Goal: Task Accomplishment & Management: Use online tool/utility

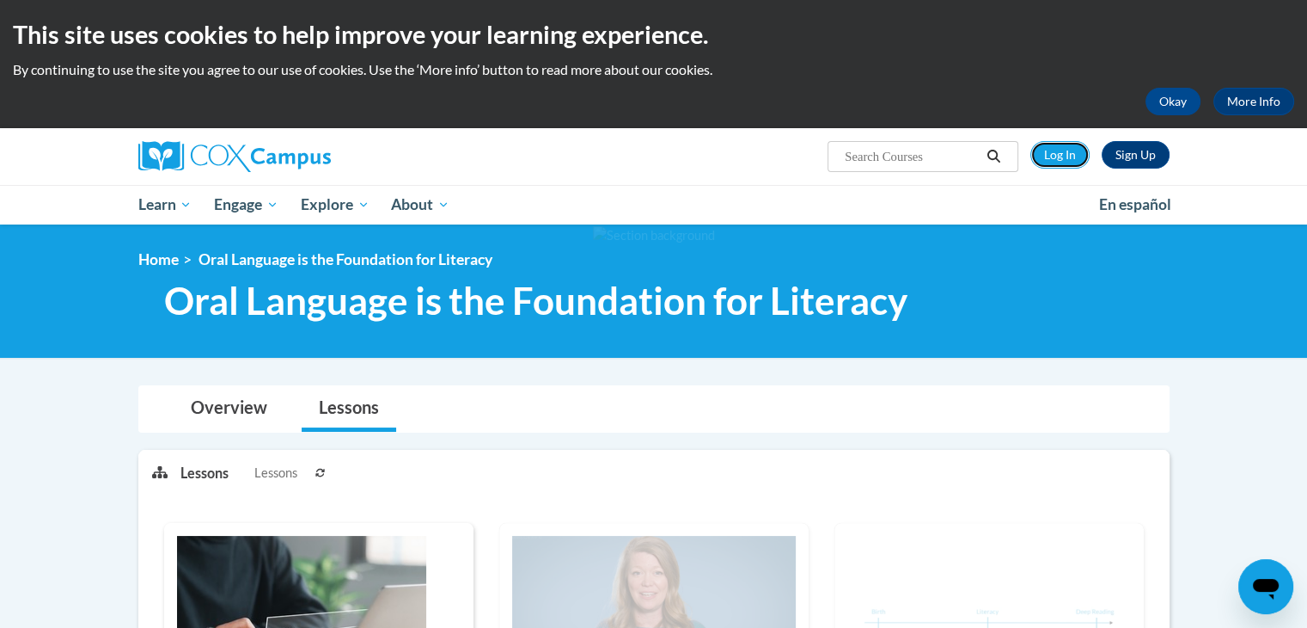
click at [1058, 149] on link "Log In" at bounding box center [1060, 155] width 59 height 28
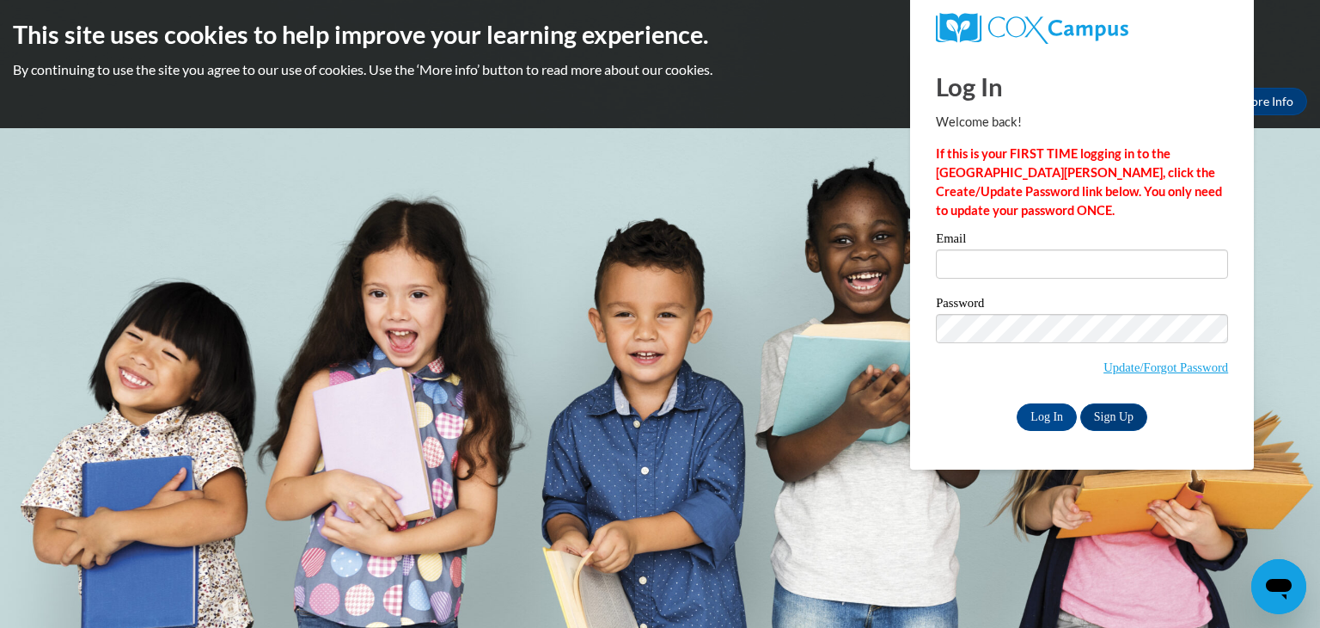
click at [1025, 297] on label "Password" at bounding box center [1082, 305] width 292 height 17
click at [1032, 261] on input "Email" at bounding box center [1082, 263] width 292 height 29
type input "hentzla@richmond.k12.ga.us"
click at [1017, 403] on input "Log In" at bounding box center [1047, 417] width 60 height 28
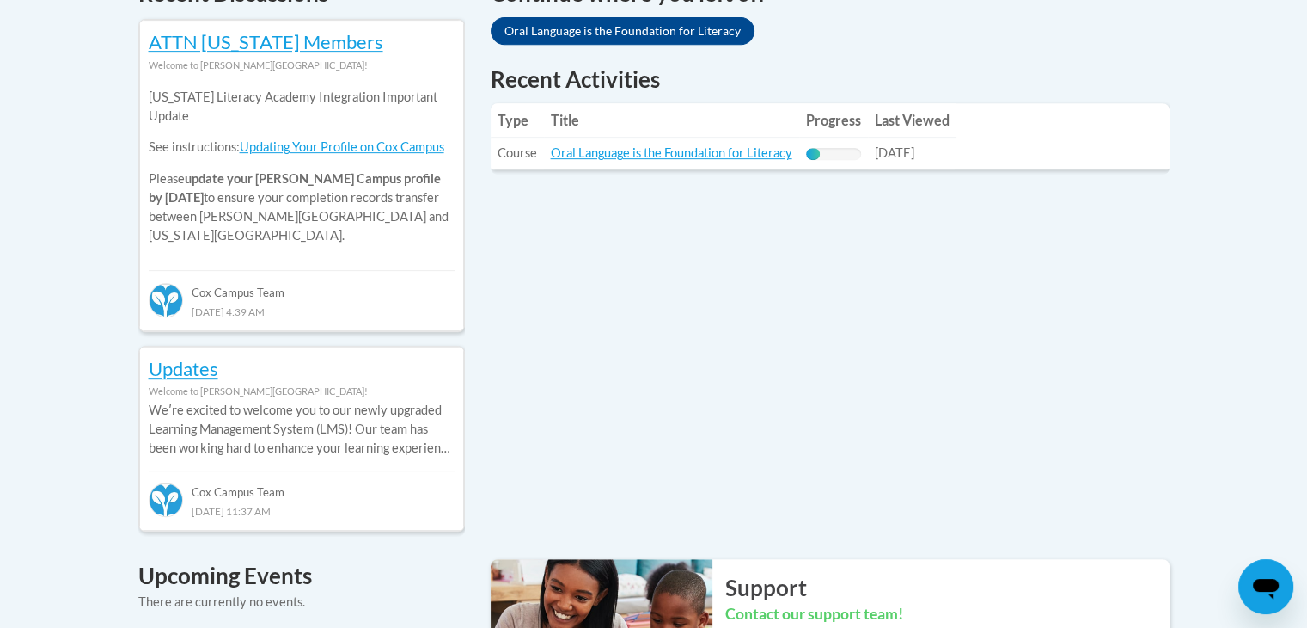
scroll to position [782, 0]
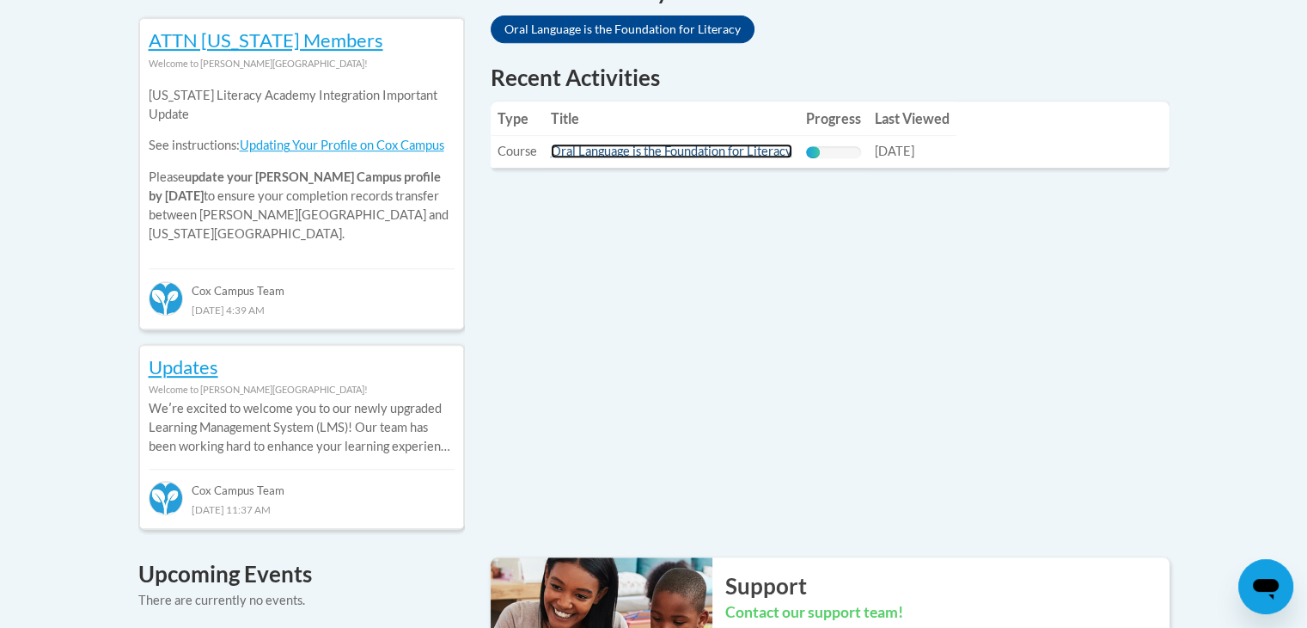
click at [682, 146] on link "Oral Language is the Foundation for Literacy" at bounding box center [672, 151] width 242 height 15
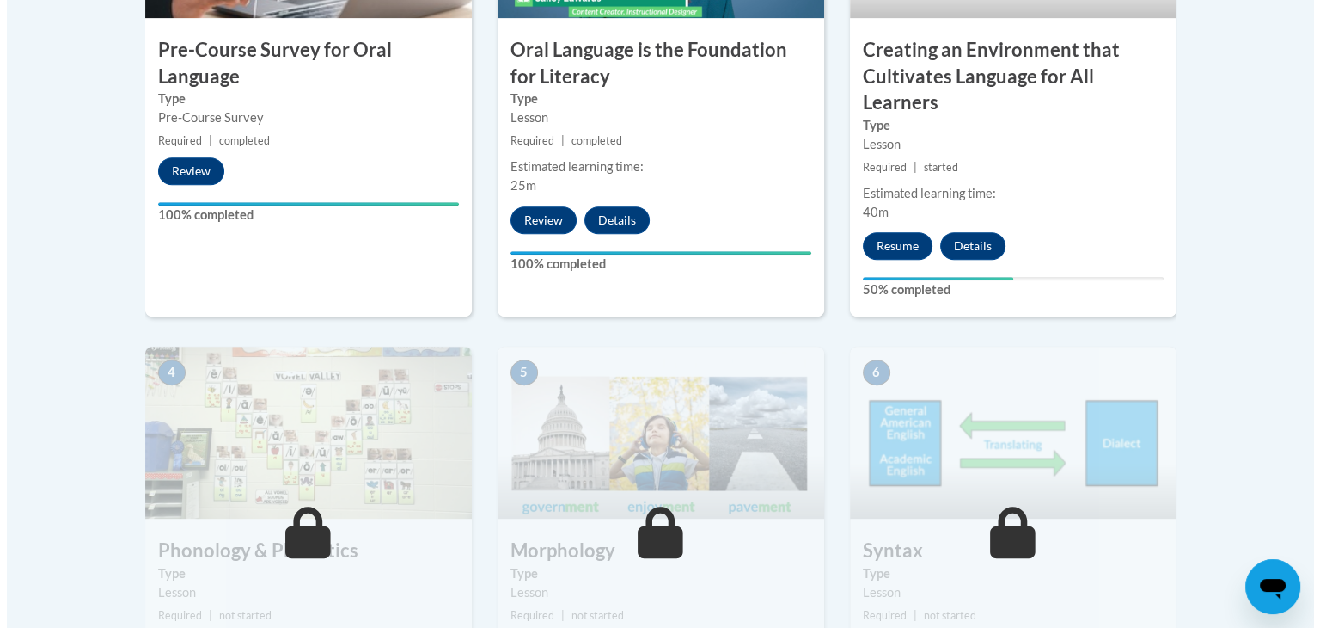
scroll to position [738, 0]
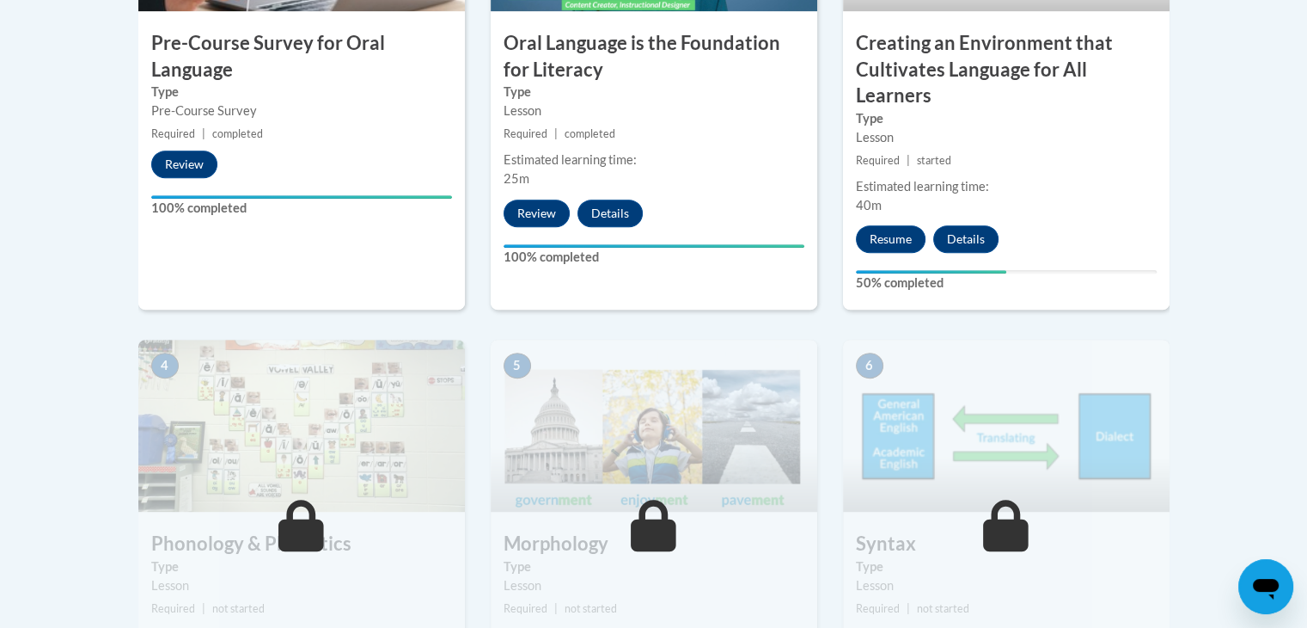
click at [891, 237] on button "Resume" at bounding box center [891, 239] width 70 height 28
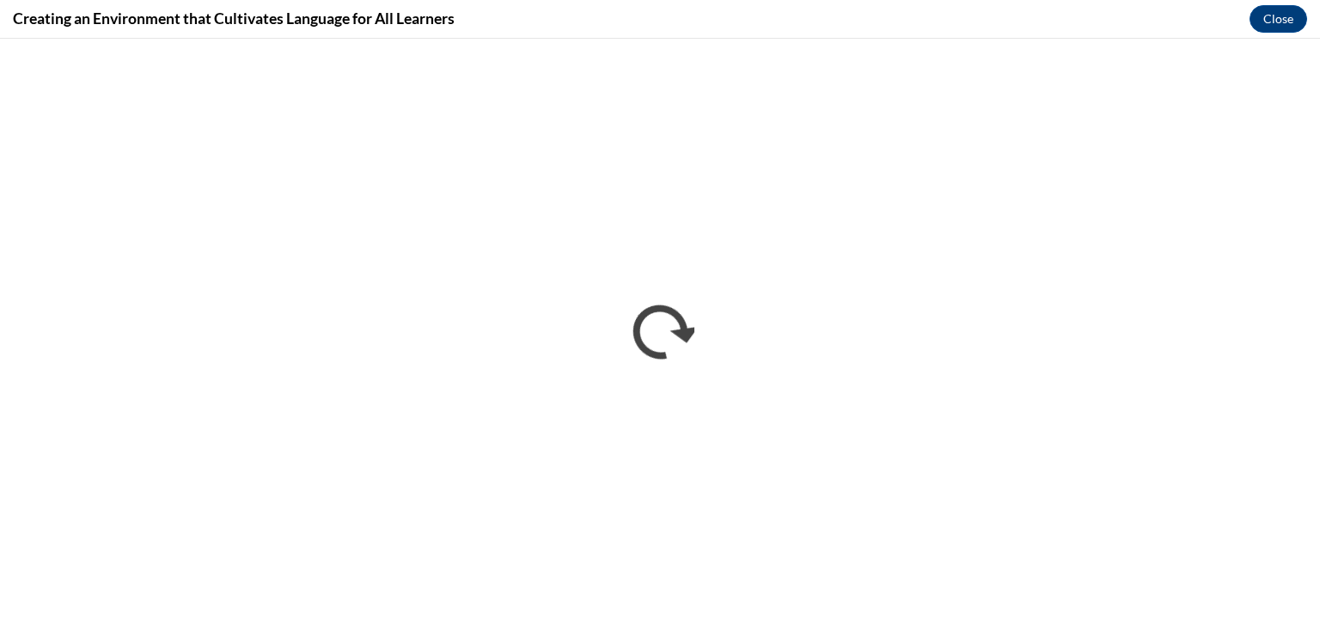
scroll to position [0, 0]
